Goal: Task Accomplishment & Management: Complete application form

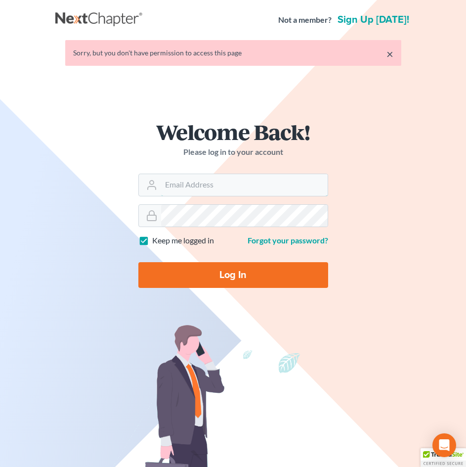
type input "Athena@AthenaLegal.com"
click at [231, 281] on input "Log In" at bounding box center [233, 275] width 190 height 26
type input "Thinking..."
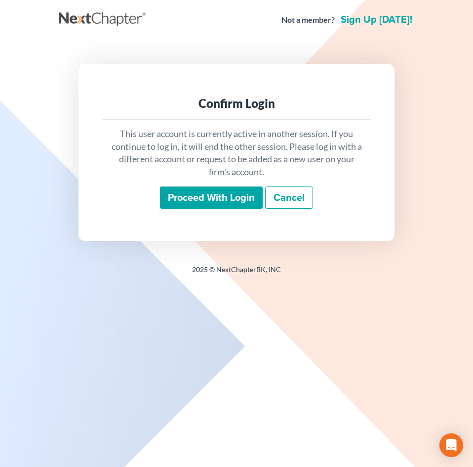
click at [214, 205] on input "Proceed with login" at bounding box center [211, 197] width 103 height 23
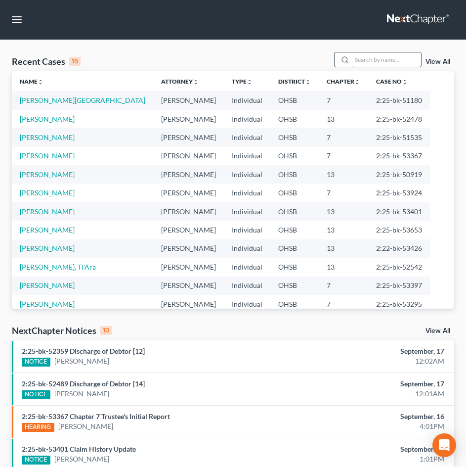
click at [366, 64] on input "search" at bounding box center [386, 59] width 69 height 14
type input "[PERSON_NAME]"
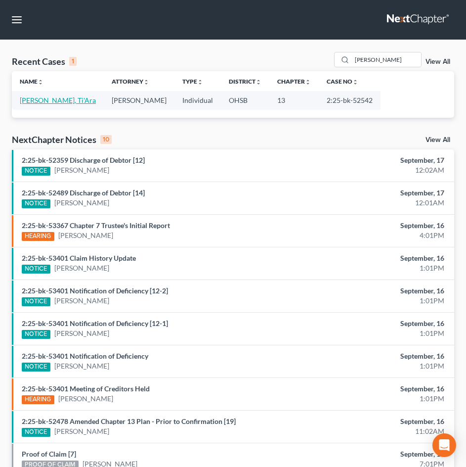
click at [50, 102] on link "[PERSON_NAME], Ti'Ara" at bounding box center [58, 100] width 76 height 8
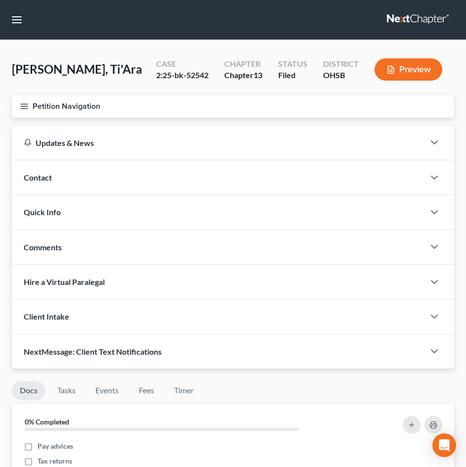
click at [19, 110] on button "Petition Navigation" at bounding box center [233, 106] width 442 height 23
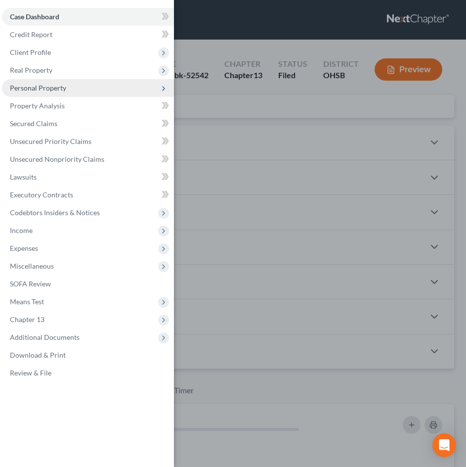
click at [37, 89] on span "Personal Property" at bounding box center [38, 88] width 56 height 8
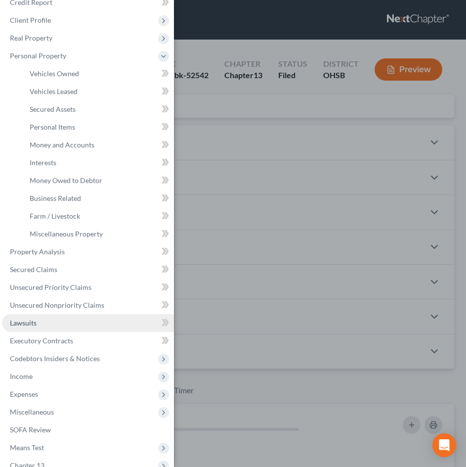
scroll to position [49, 0]
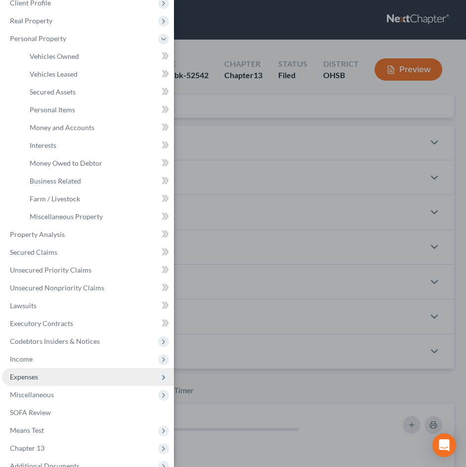
click at [50, 378] on span "Expenses" at bounding box center [88, 377] width 172 height 18
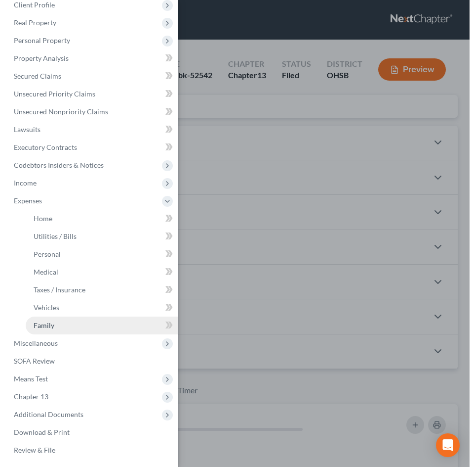
scroll to position [47, 0]
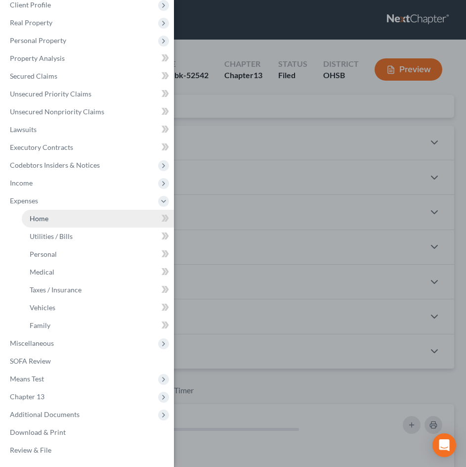
click at [42, 217] on span "Home" at bounding box center [39, 218] width 19 height 8
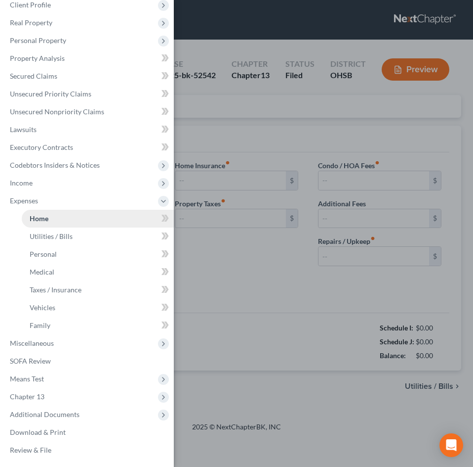
type input "2,058.00"
type input "0.00"
radio input "true"
type input "0.00"
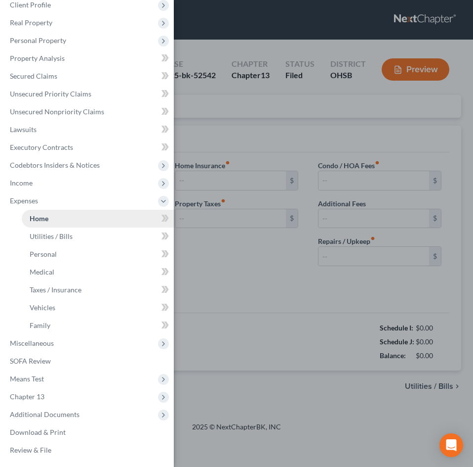
type input "0.00"
type input "50.00"
click at [236, 127] on div "Case Dashboard Payments Invoices Payments Payments Credit Report Client Profile" at bounding box center [236, 233] width 473 height 467
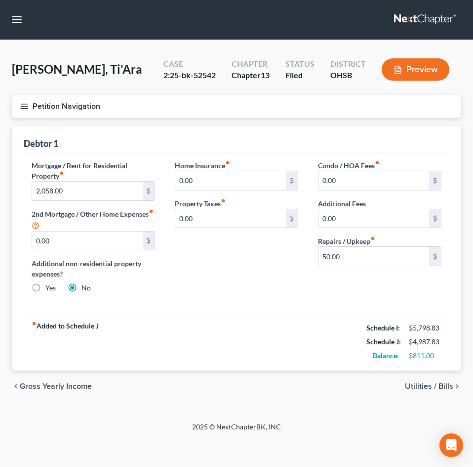
click at [415, 388] on span "Utilities / Bills" at bounding box center [429, 386] width 48 height 8
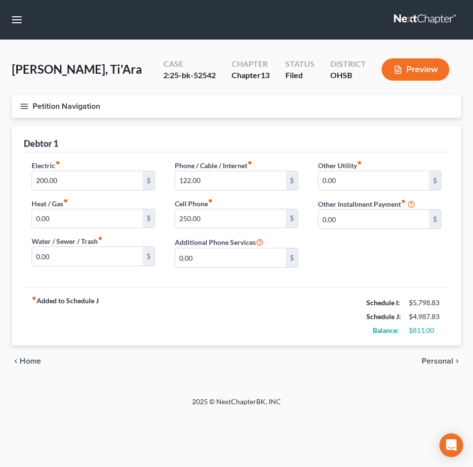
click at [429, 359] on span "Personal" at bounding box center [438, 361] width 32 height 8
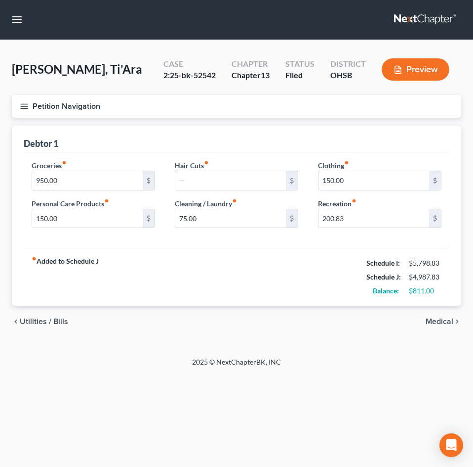
click at [30, 106] on button "Petition Navigation" at bounding box center [237, 106] width 450 height 23
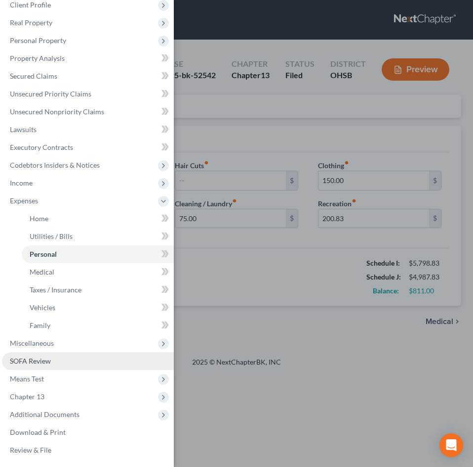
click at [61, 362] on link "SOFA Review" at bounding box center [88, 361] width 172 height 18
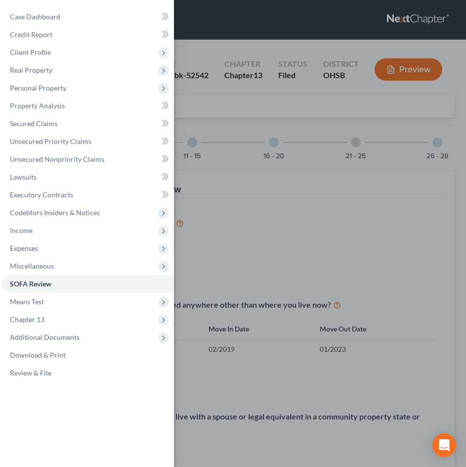
click at [239, 117] on div "Case Dashboard Payments Invoices Payments Payments Credit Report Client Profile" at bounding box center [233, 233] width 466 height 467
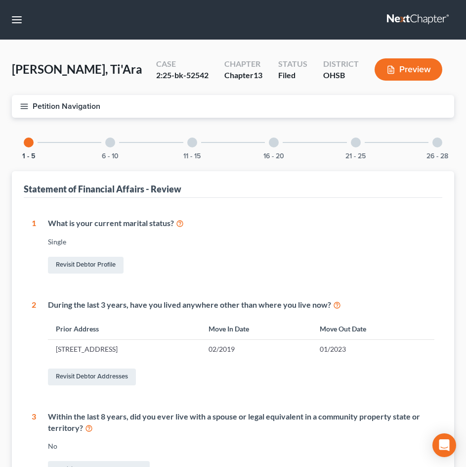
click at [275, 144] on div at bounding box center [274, 142] width 10 height 10
